Goal: Transaction & Acquisition: Purchase product/service

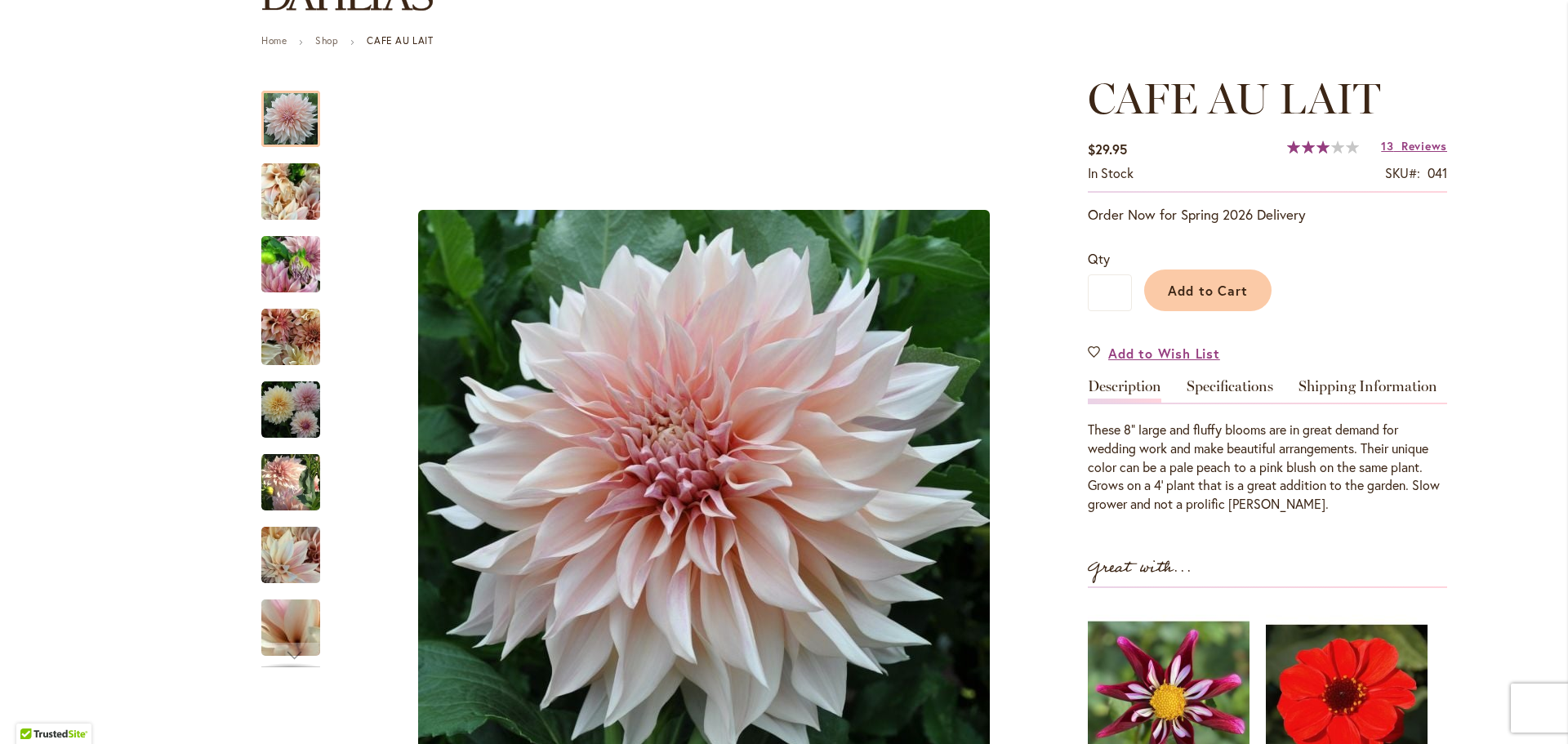
scroll to position [163, 0]
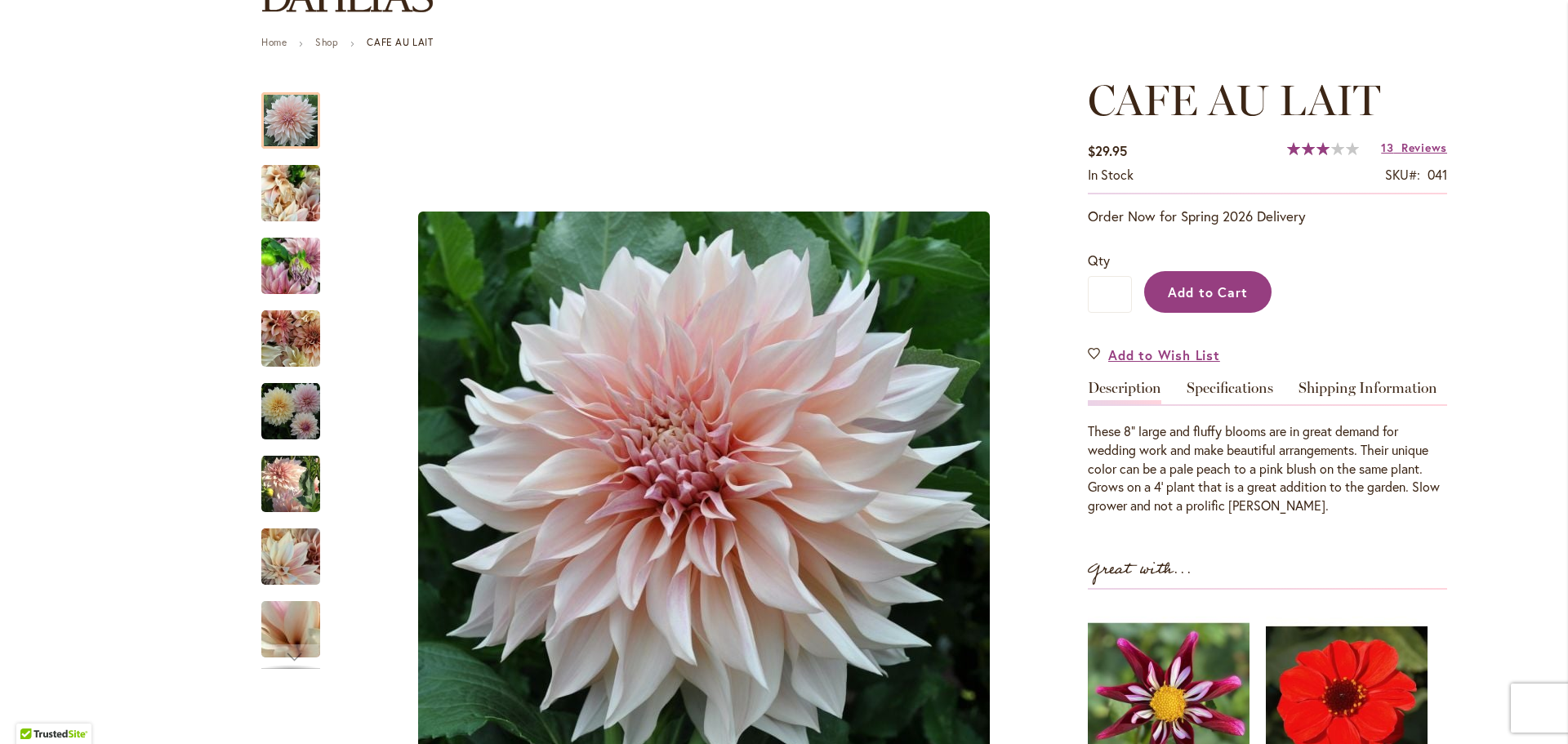
click at [1194, 283] on span "Add to Cart" at bounding box center [1208, 292] width 81 height 17
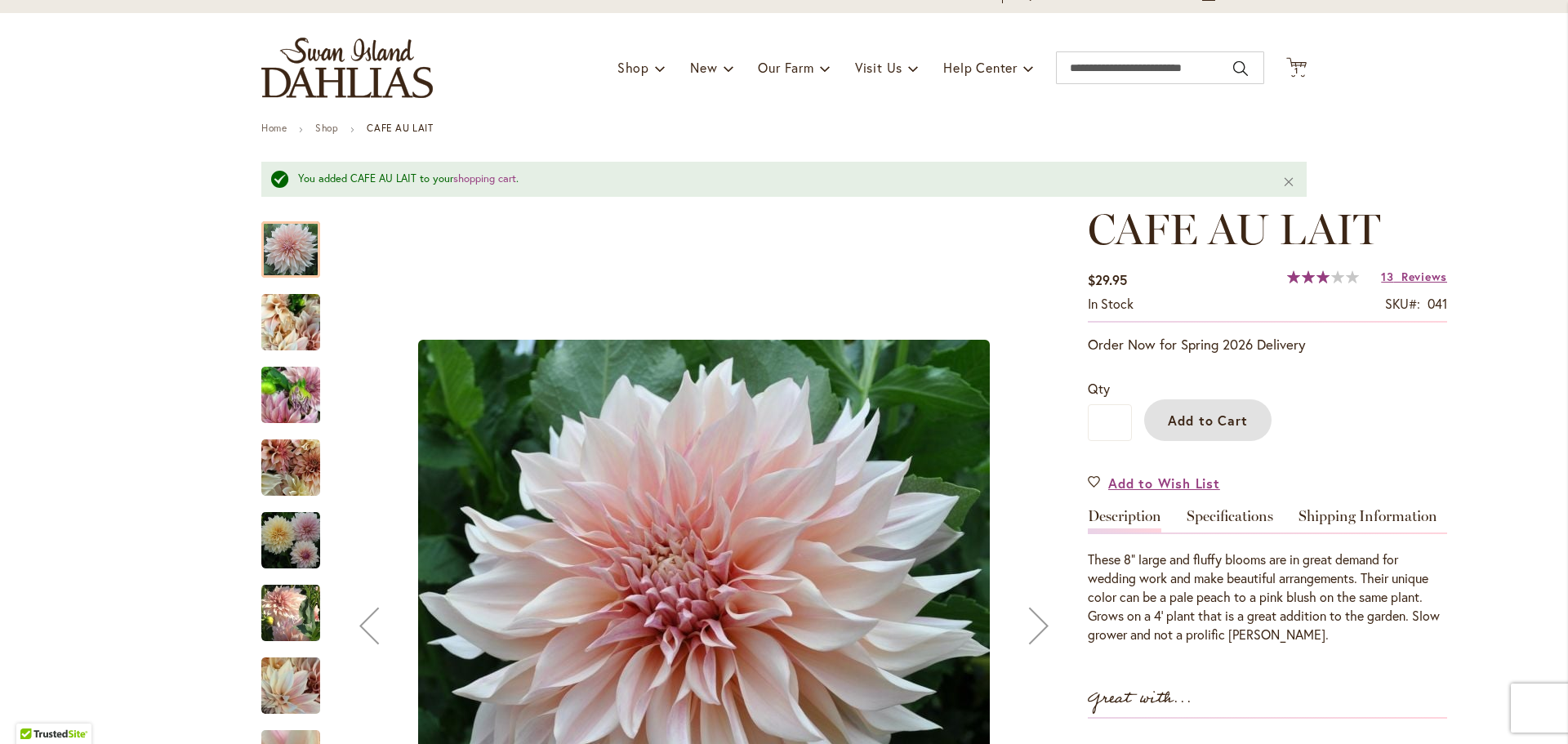
scroll to position [0, 0]
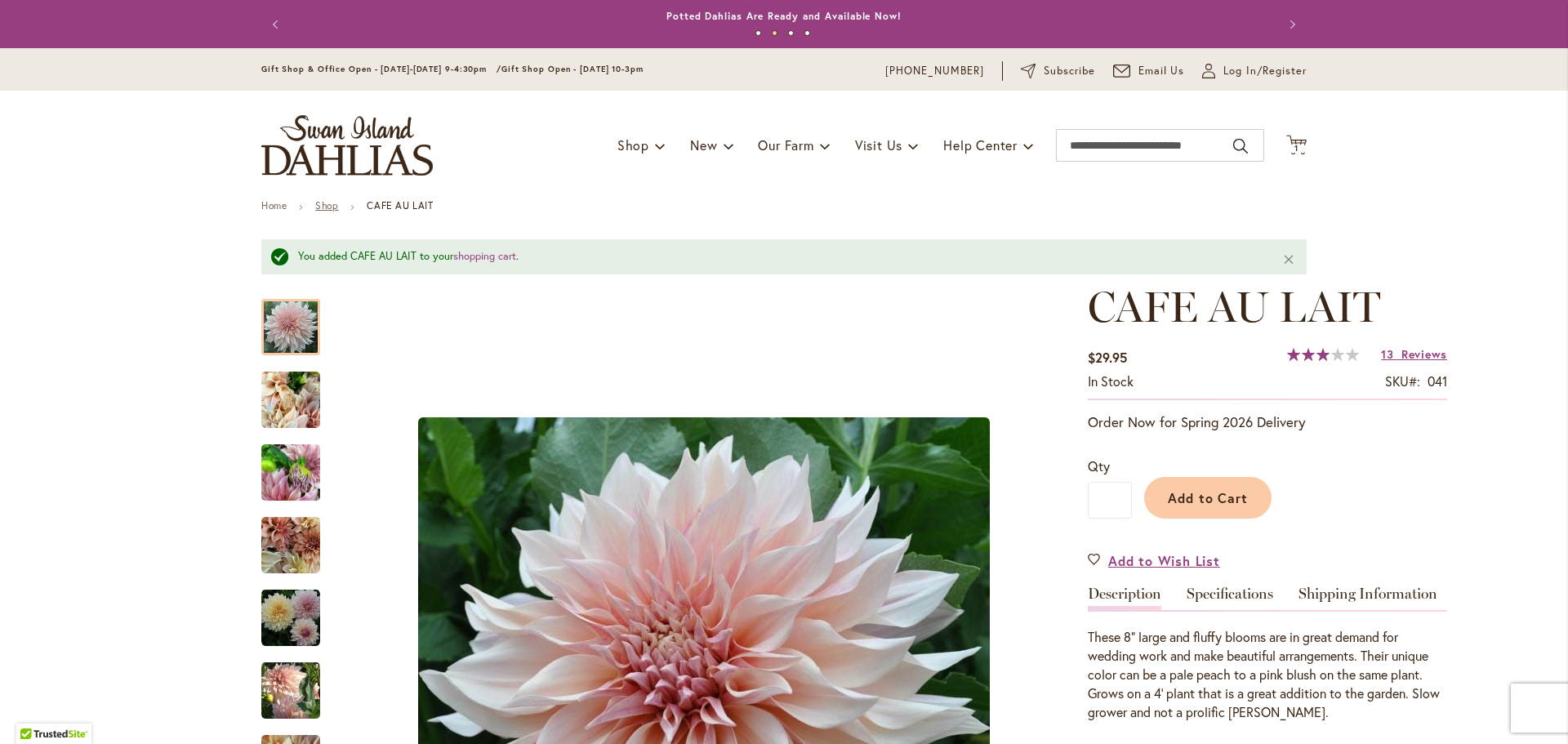
click at [322, 207] on link "Shop" at bounding box center [327, 205] width 23 height 12
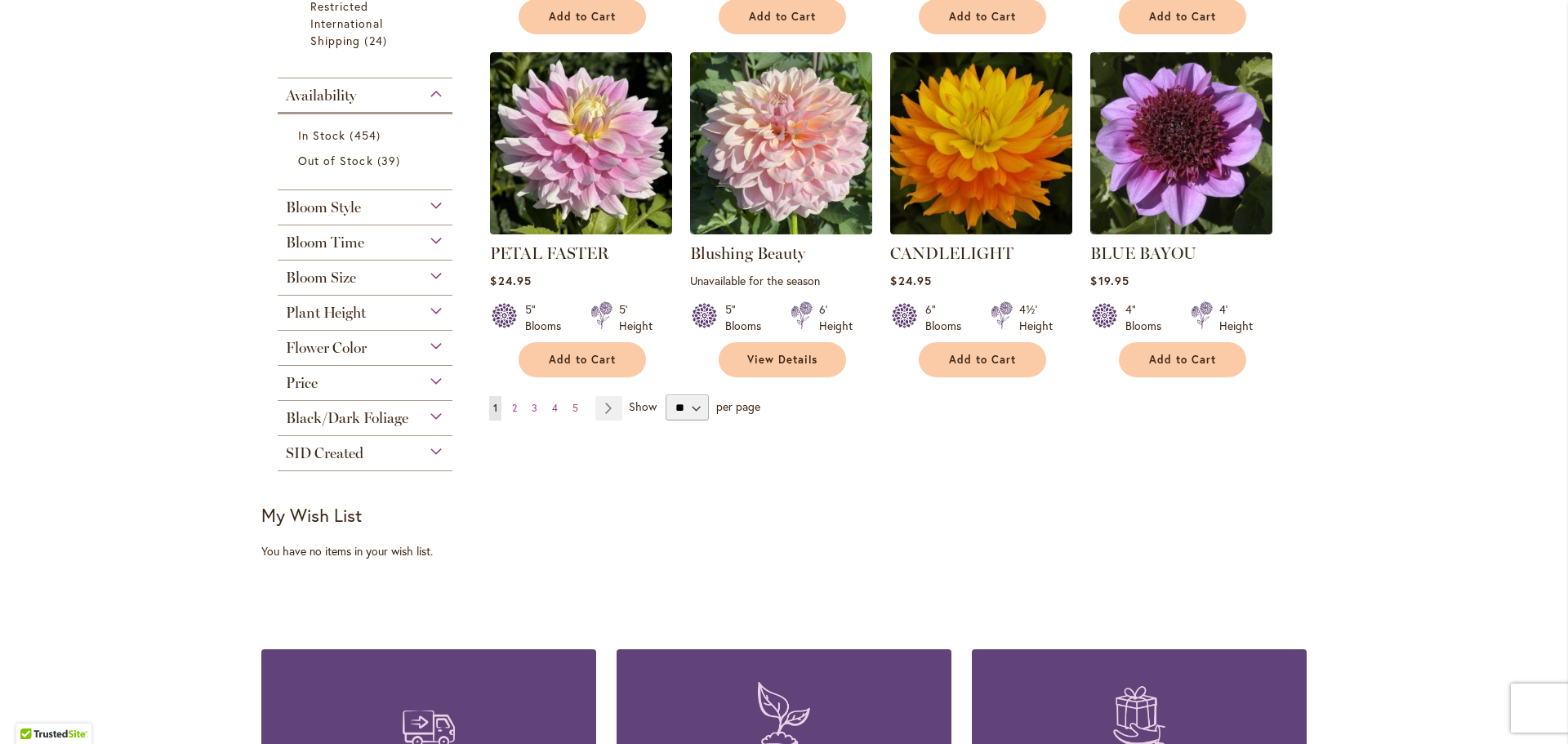
scroll to position [1307, 0]
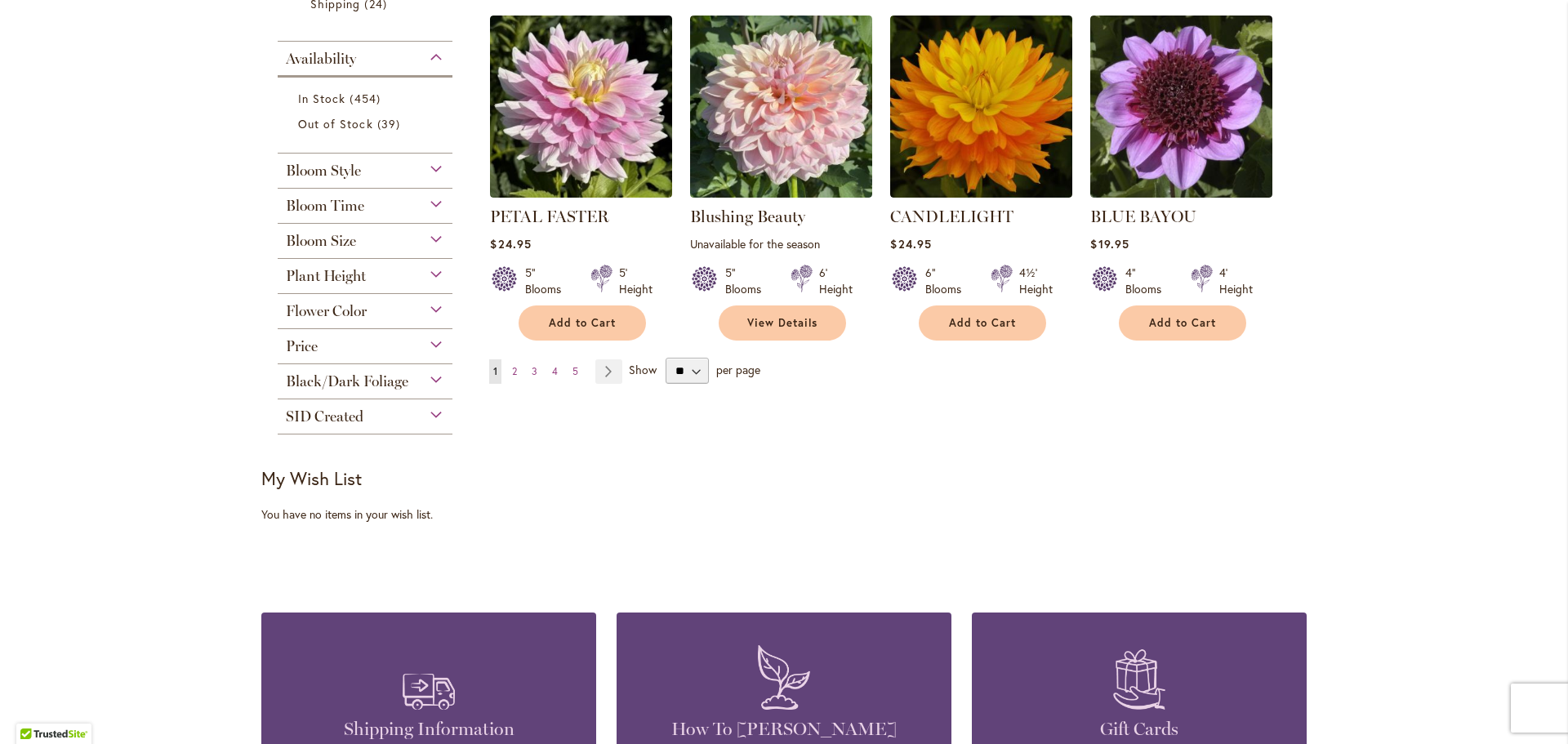
click at [387, 210] on div "Bloom Time" at bounding box center [365, 202] width 174 height 27
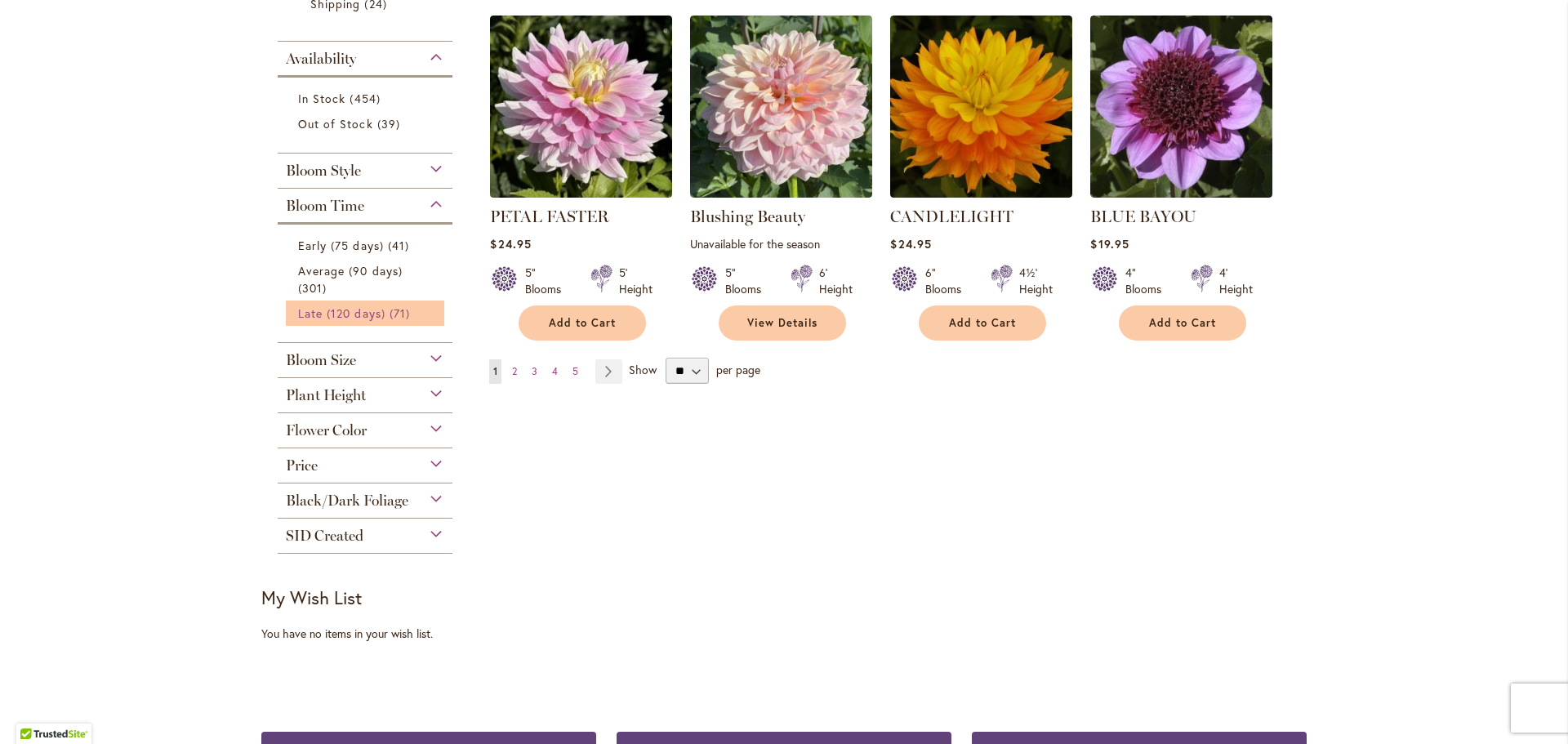
click at [327, 312] on span "Late (120 days)" at bounding box center [341, 313] width 87 height 15
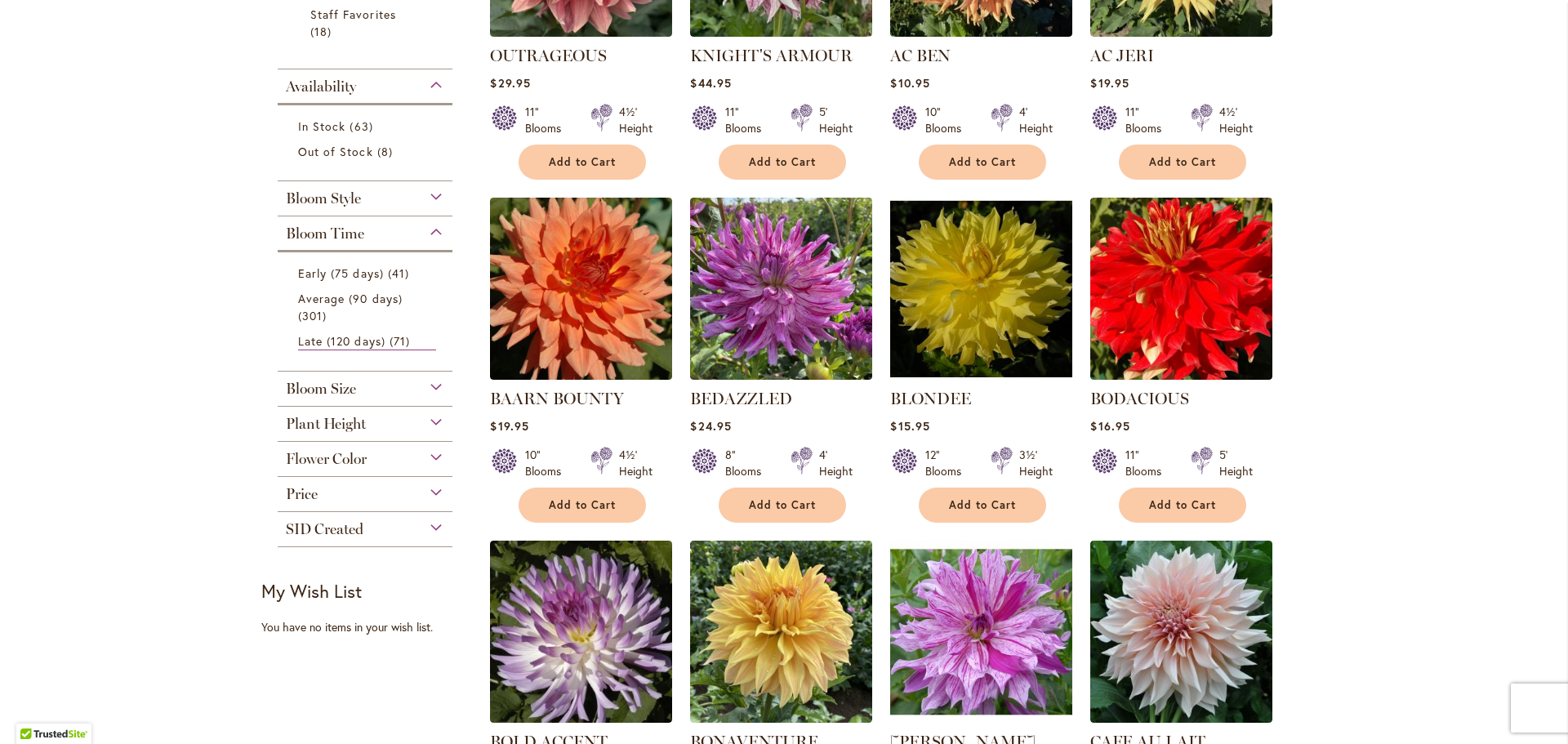
scroll to position [572, 0]
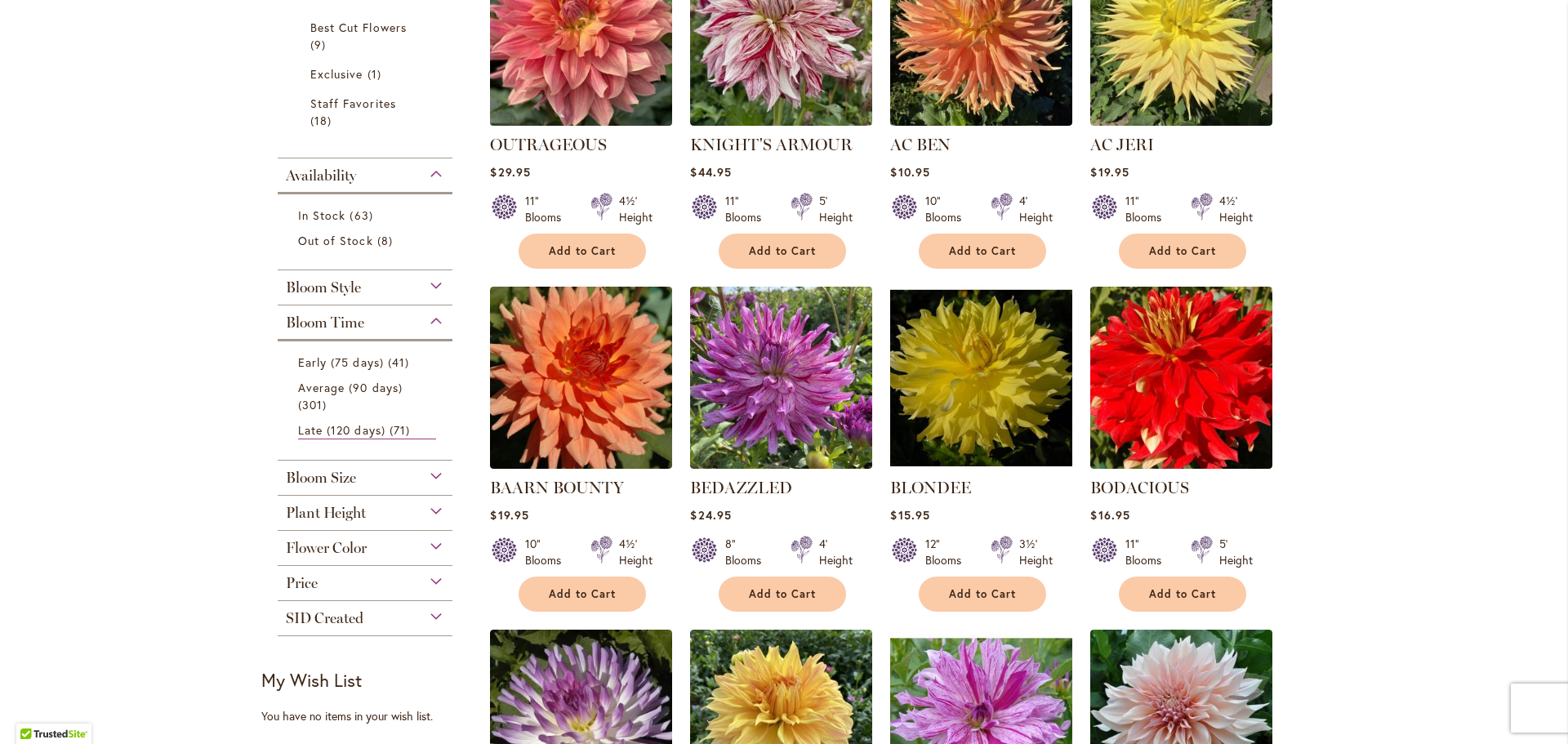
scroll to position [82, 0]
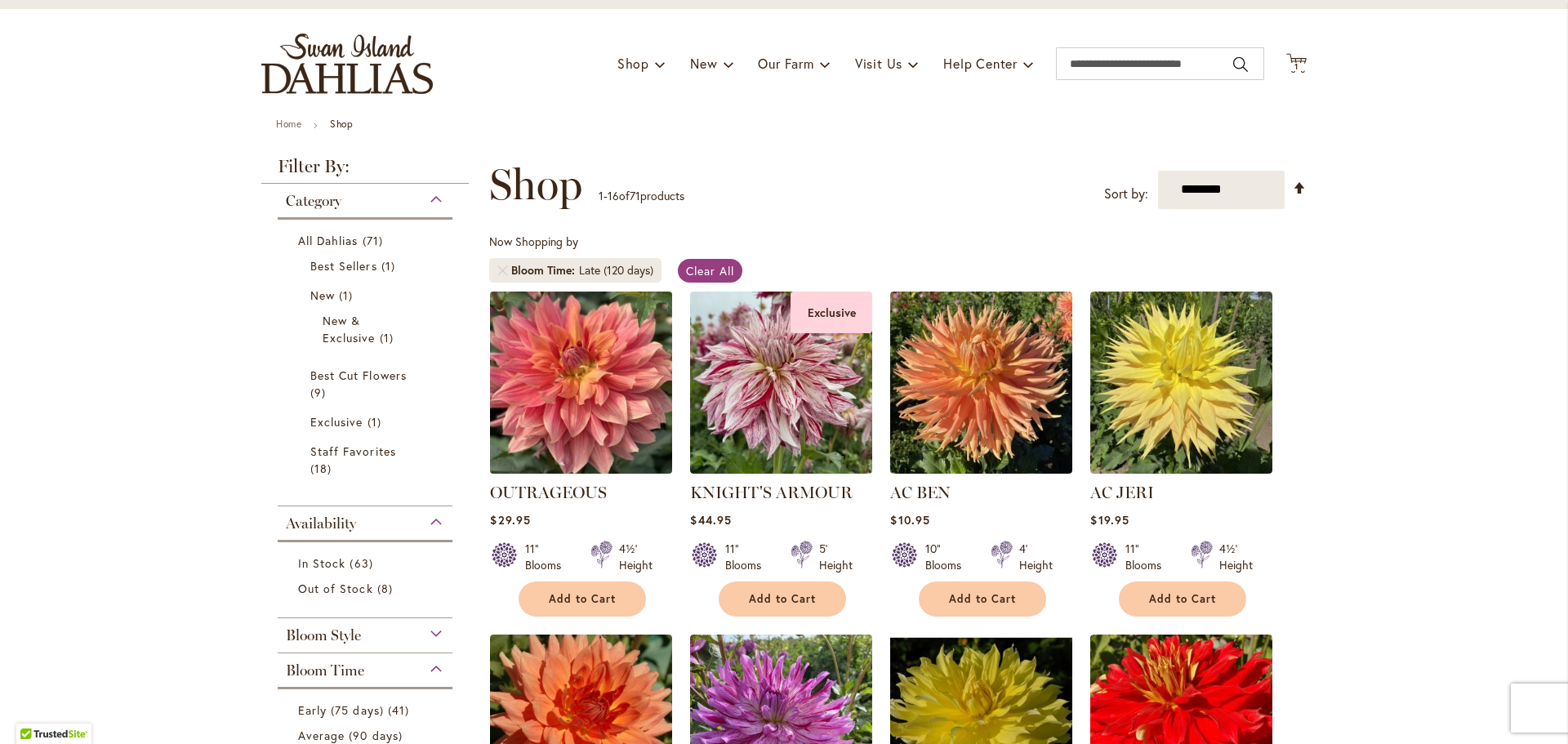
click at [534, 352] on img at bounding box center [582, 382] width 191 height 191
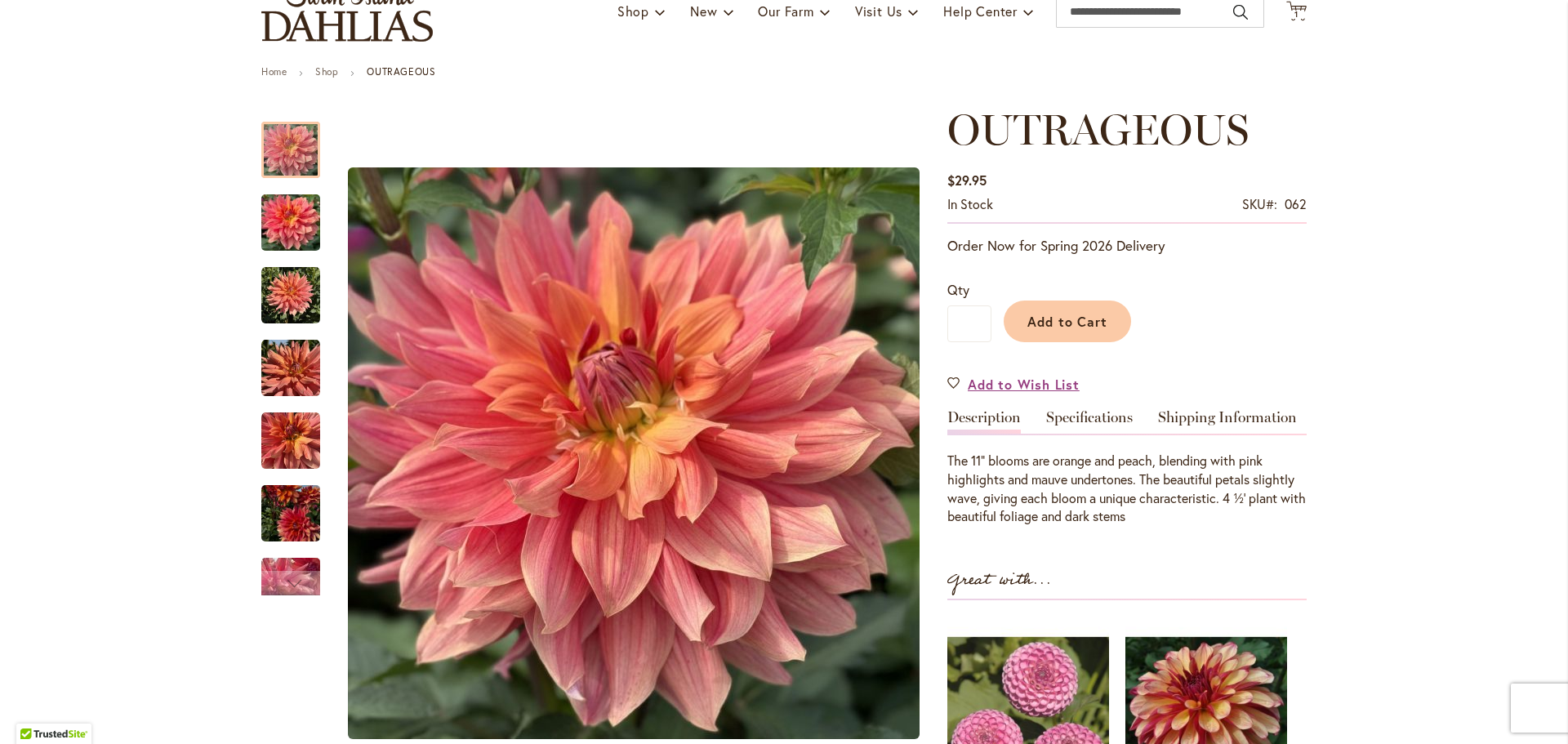
scroll to position [163, 0]
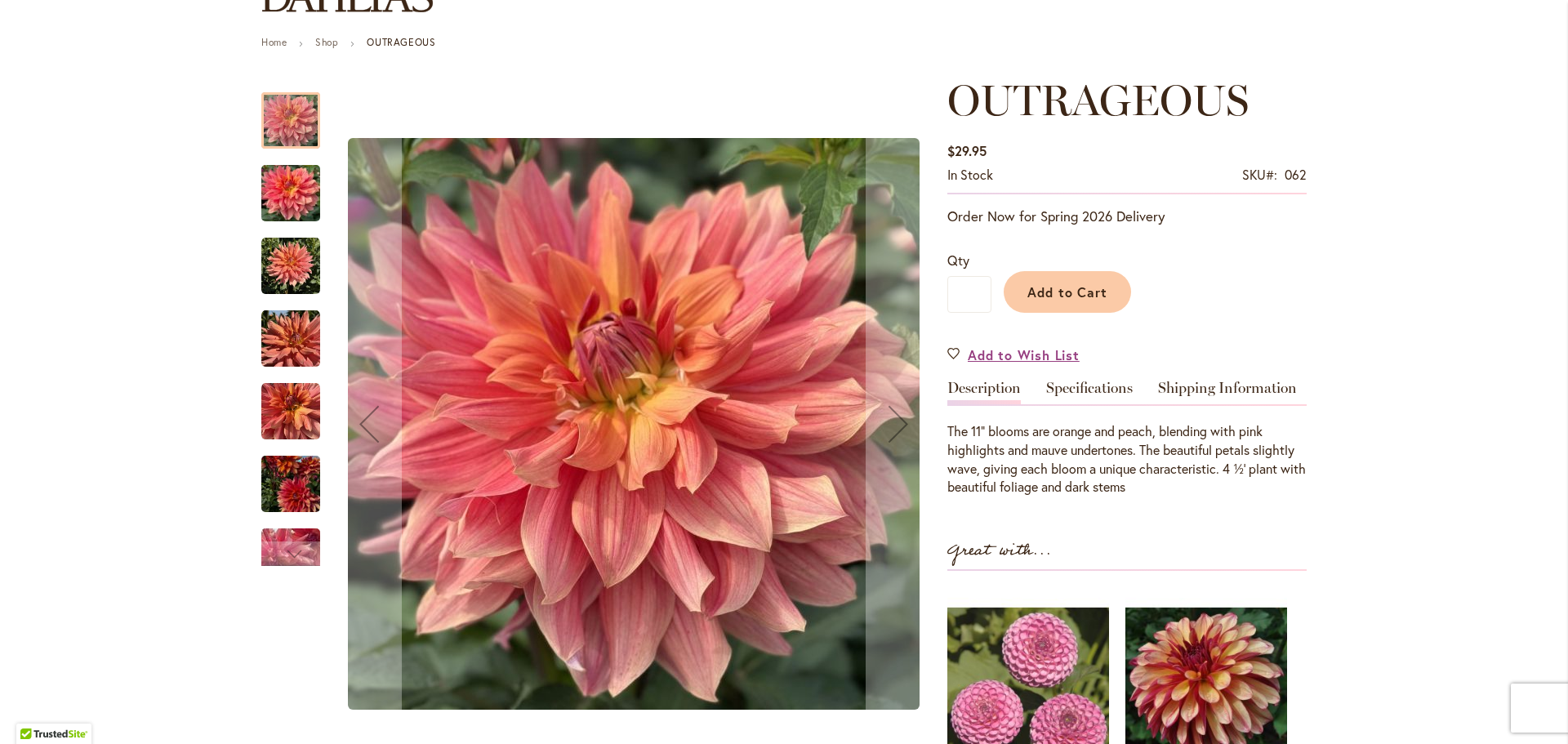
click at [281, 494] on img "OUTRAGEOUS" at bounding box center [291, 484] width 59 height 79
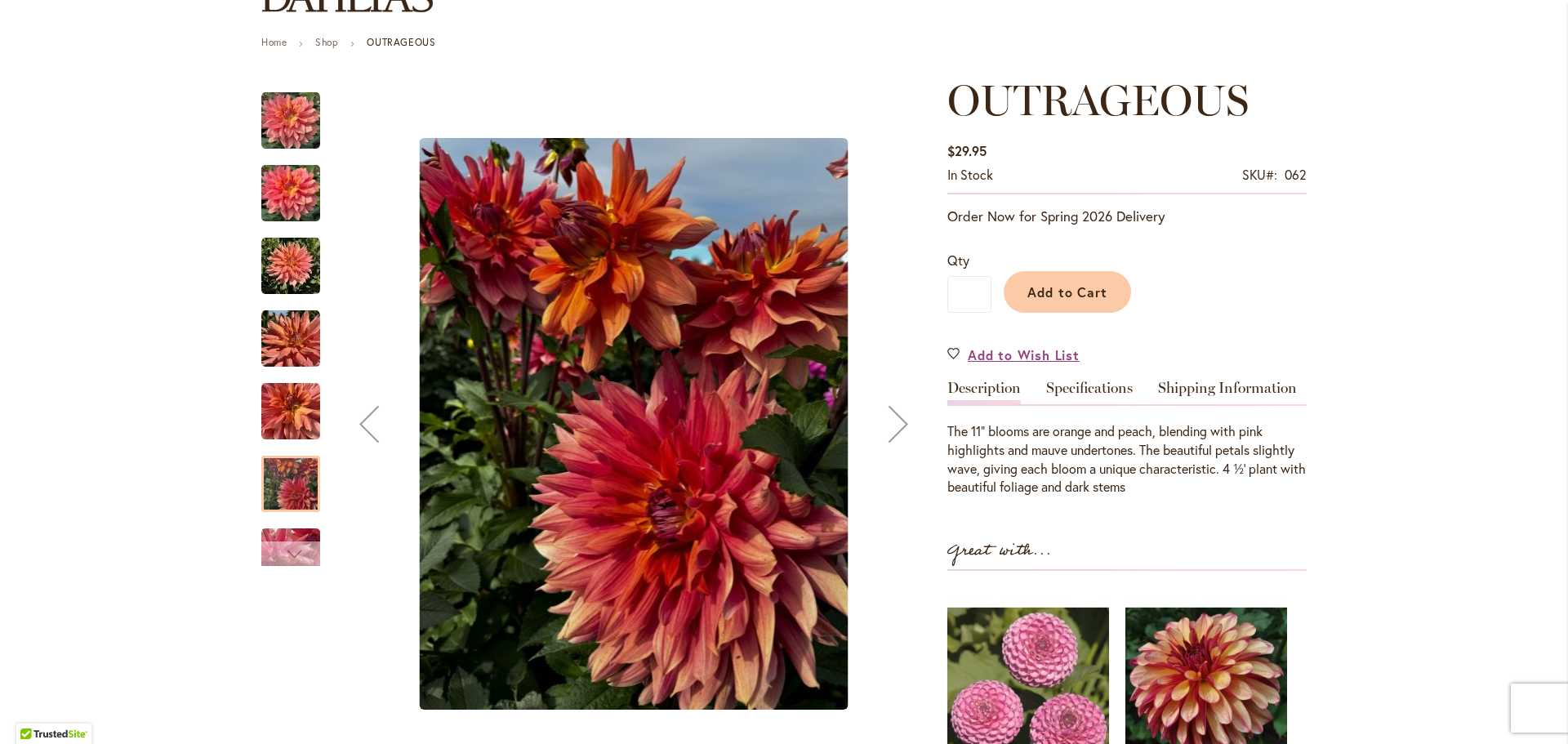
click at [270, 547] on div "Next" at bounding box center [291, 553] width 59 height 25
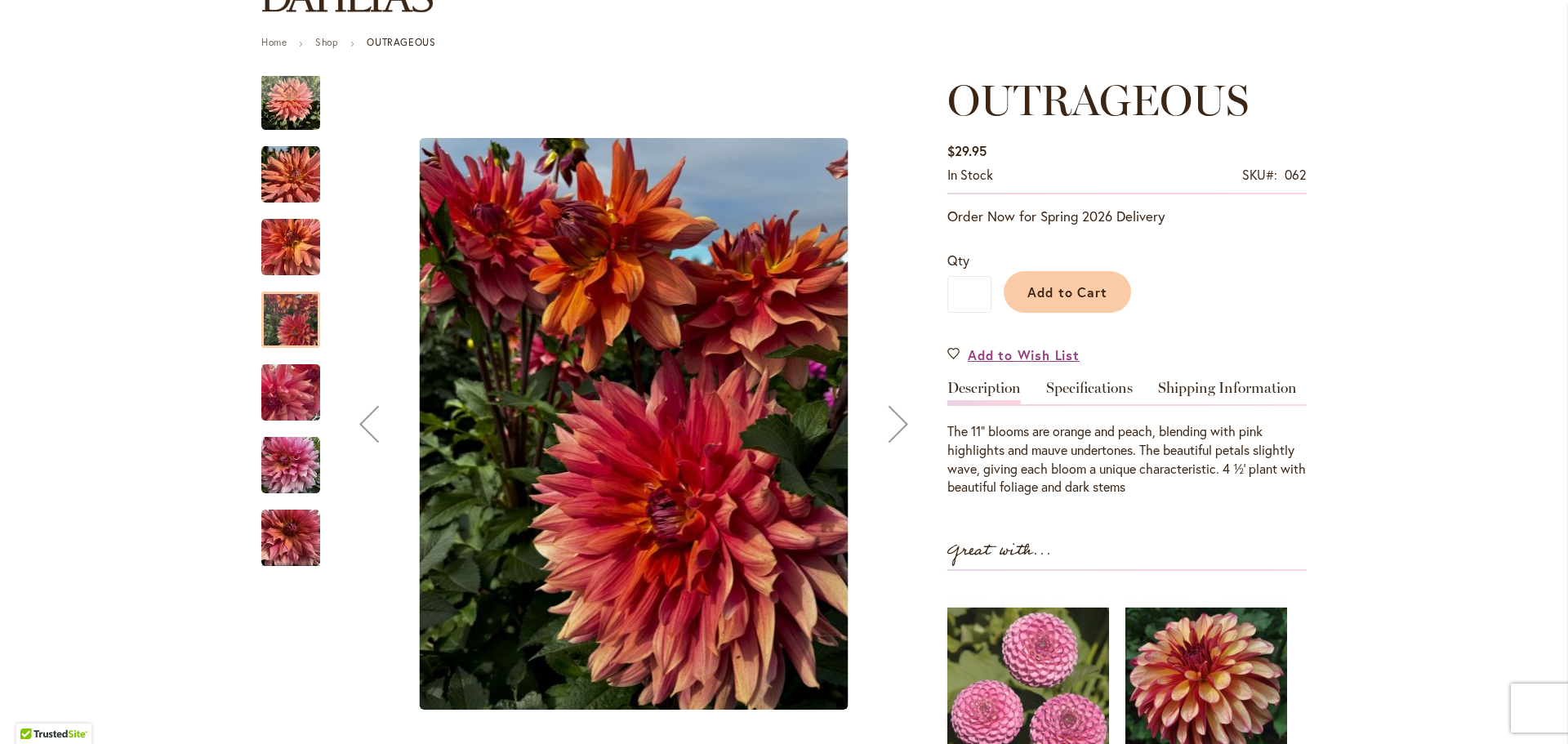
click at [284, 529] on img "OUTRAGEOUS" at bounding box center [291, 538] width 59 height 59
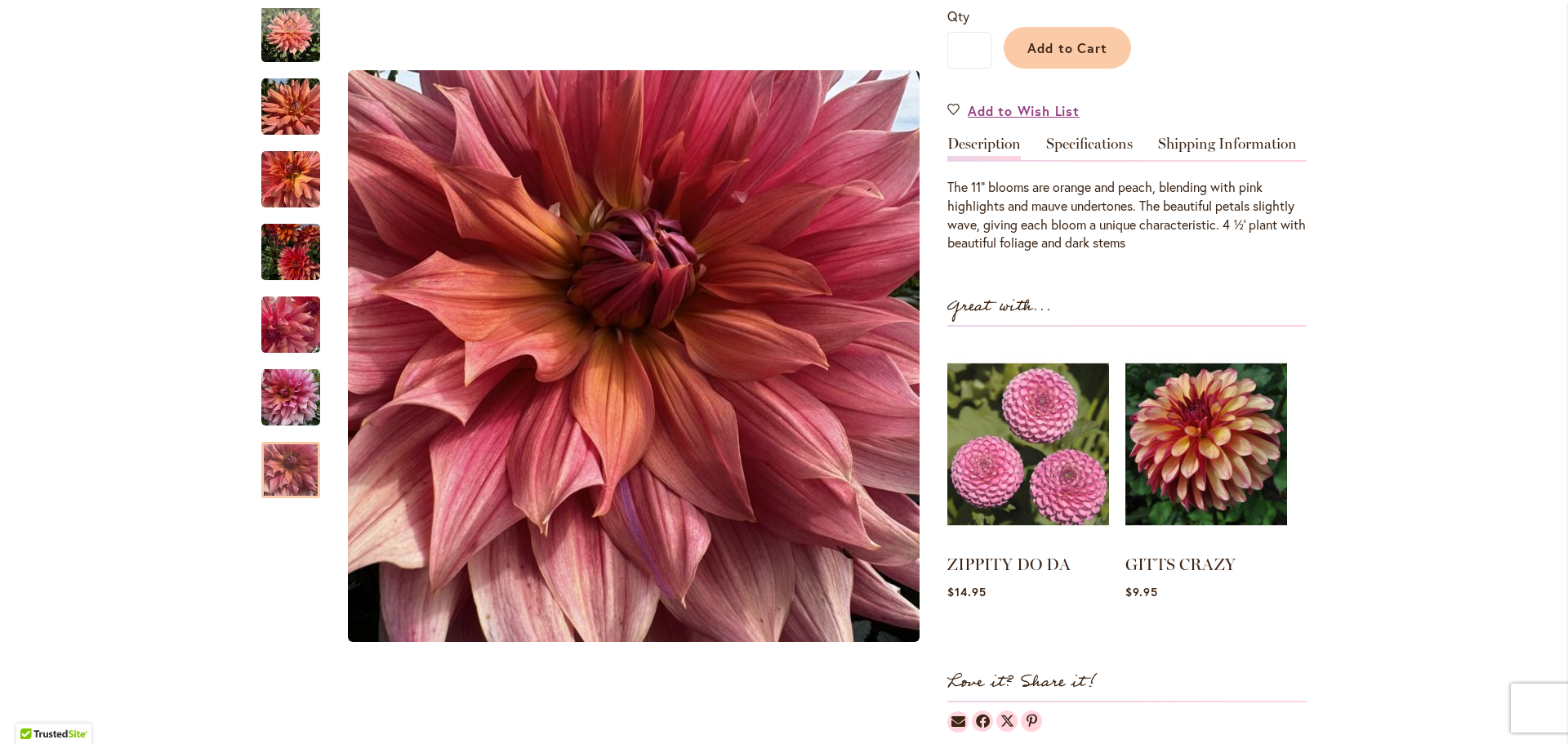
scroll to position [408, 0]
click at [1025, 438] on img at bounding box center [1028, 443] width 160 height 200
click at [1030, 413] on img at bounding box center [1028, 443] width 160 height 200
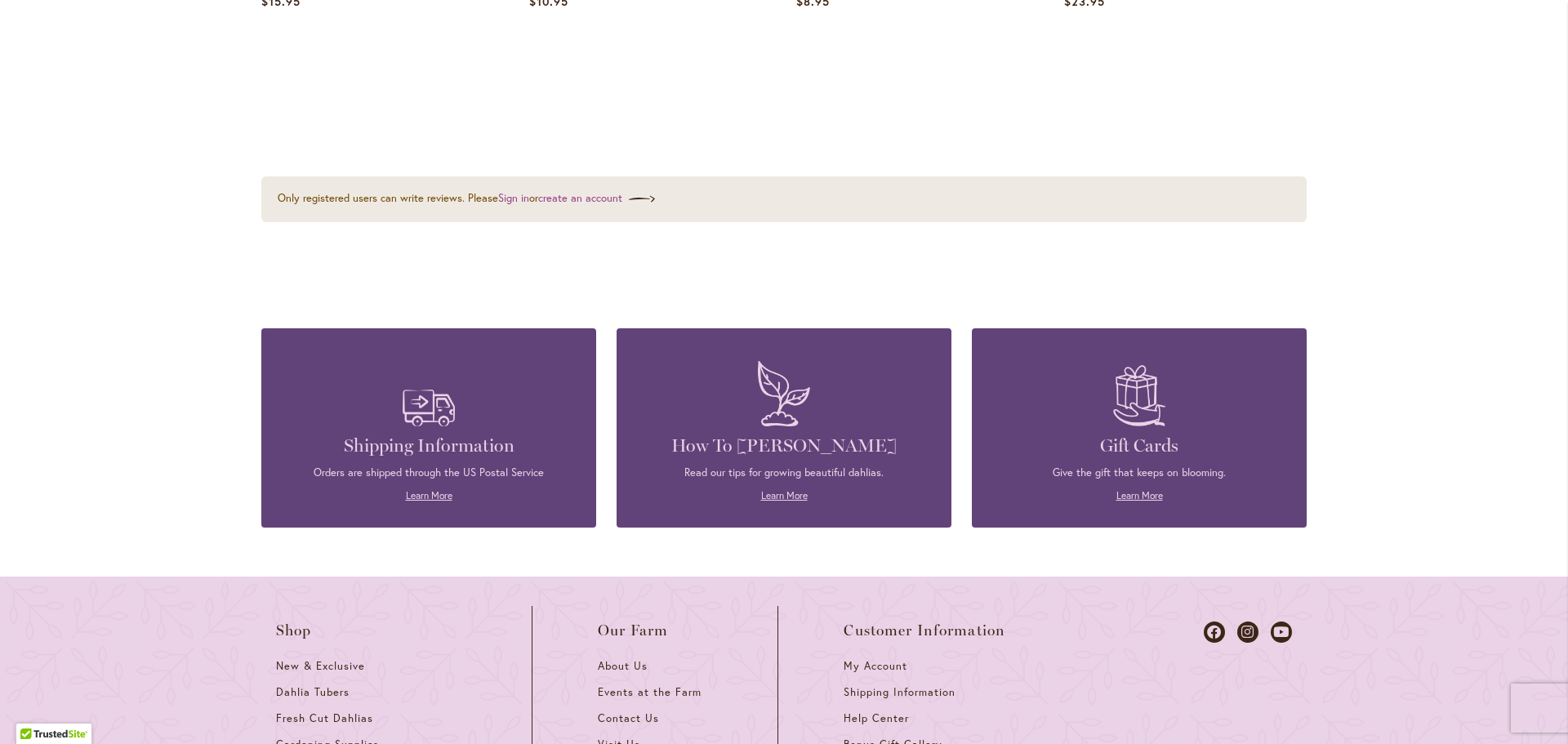
scroll to position [1470, 0]
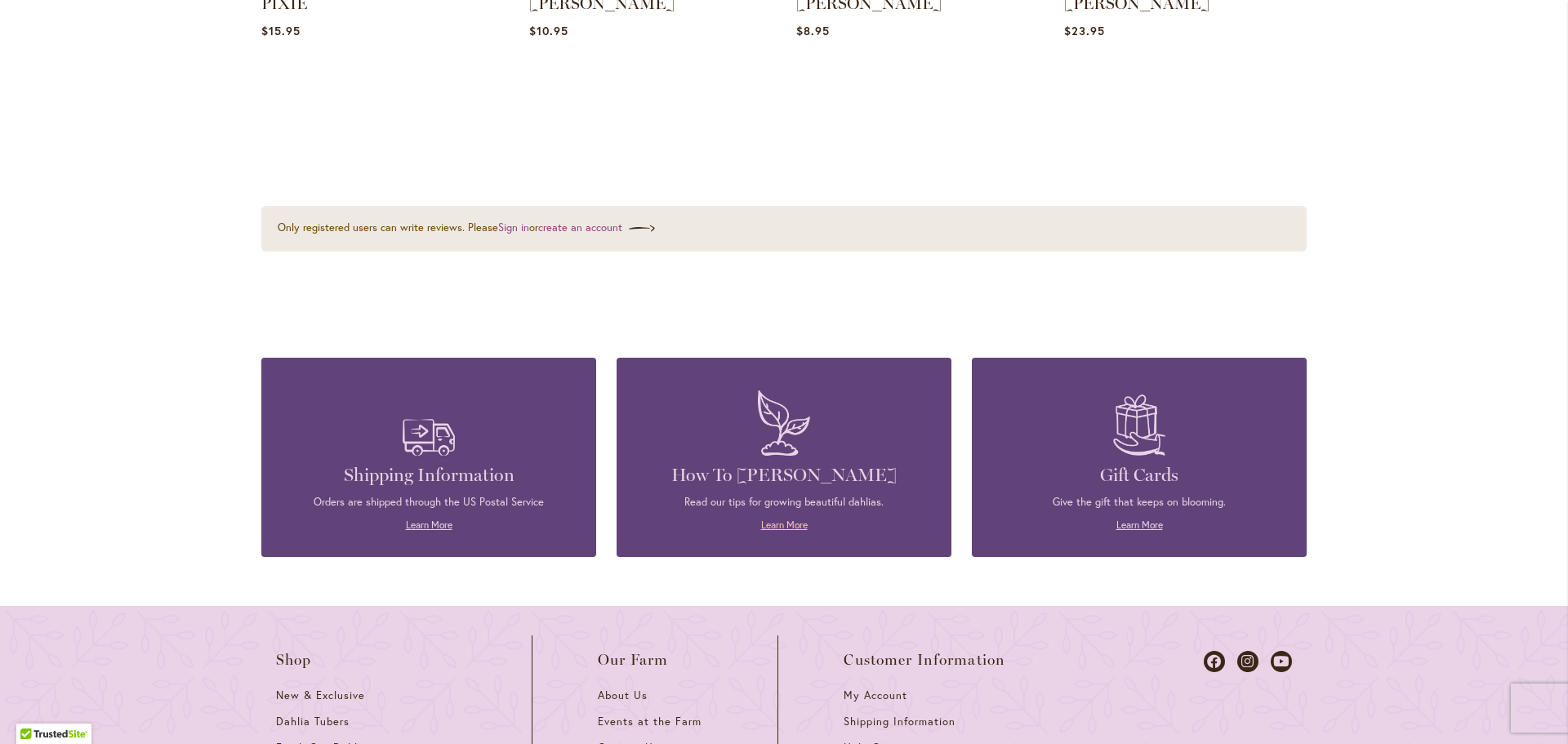
click at [789, 519] on link "Learn More" at bounding box center [784, 524] width 46 height 12
